Goal: Find specific page/section: Find specific page/section

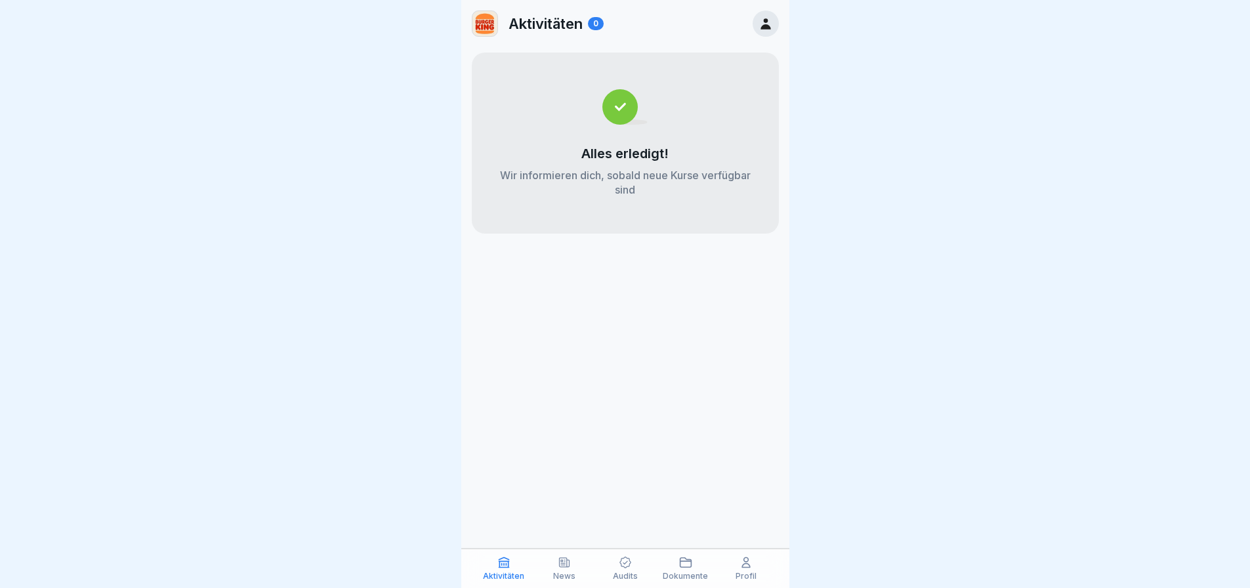
click at [559, 568] on icon at bounding box center [564, 562] width 13 height 13
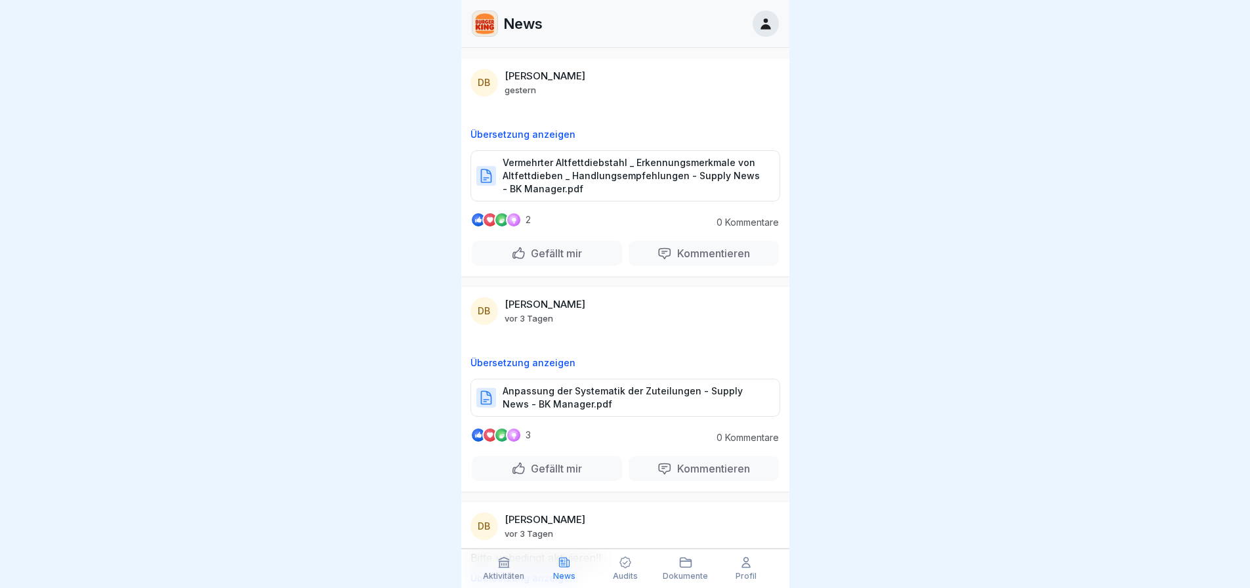
click at [635, 568] on div "Audits" at bounding box center [625, 568] width 54 height 25
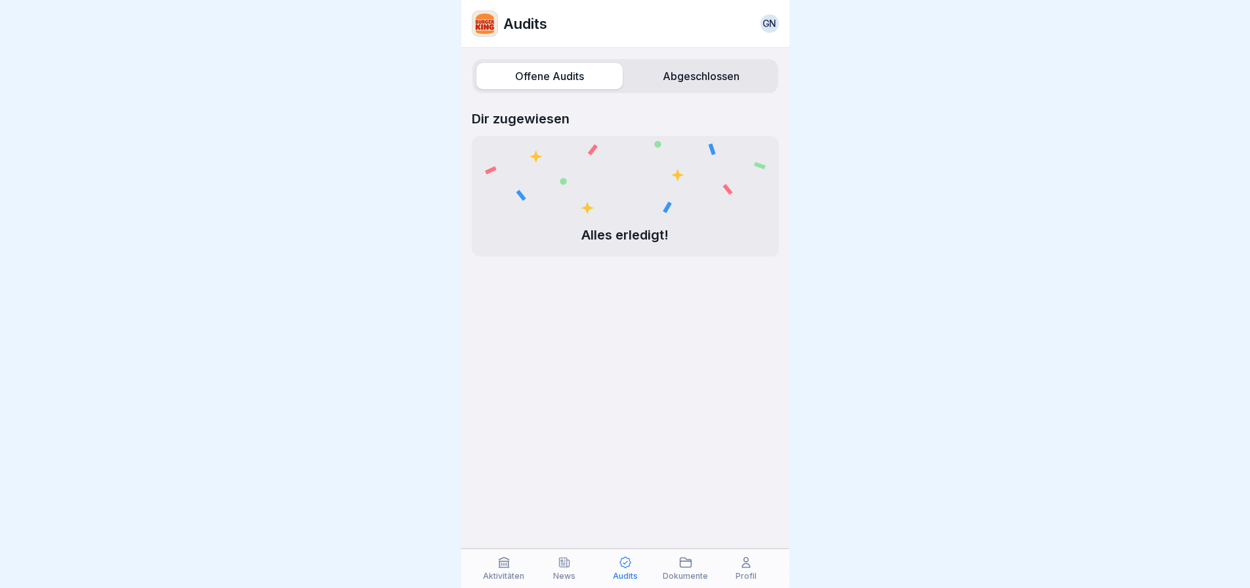
drag, startPoint x: 662, startPoint y: 565, endPoint x: 675, endPoint y: 564, distance: 13.1
click at [663, 565] on div "Dokumente" at bounding box center [686, 568] width 54 height 25
